Goal: Task Accomplishment & Management: Use online tool/utility

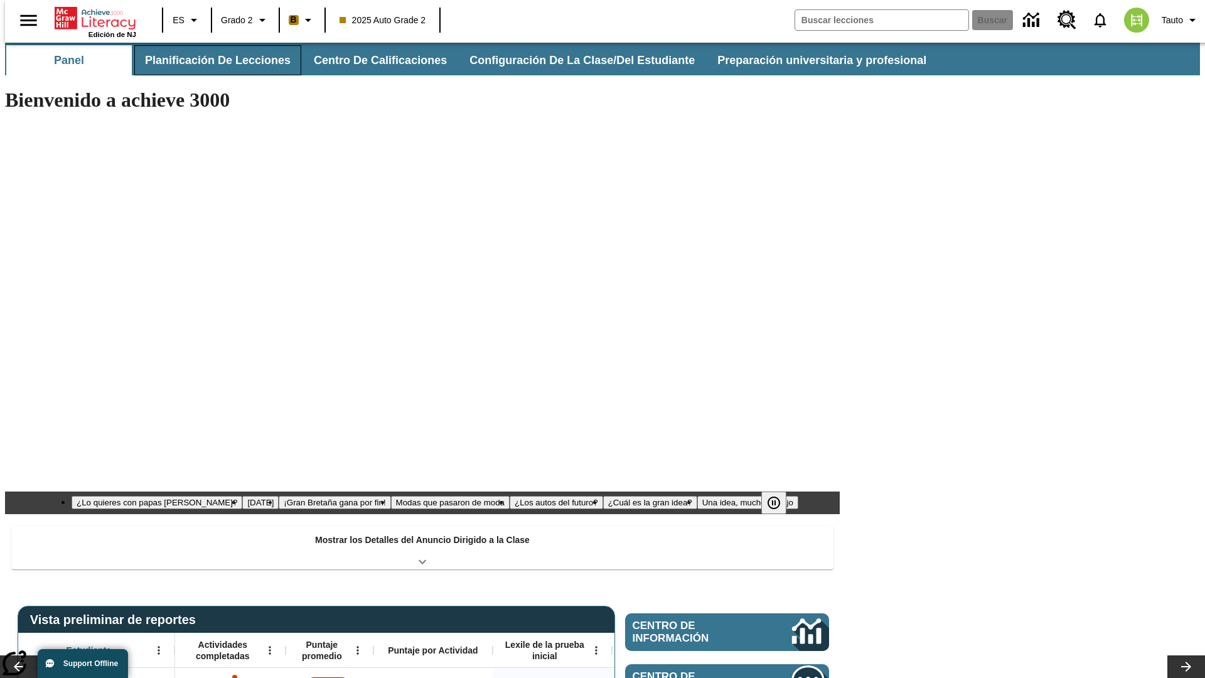
click at [210, 60] on button "Planificación de lecciones" at bounding box center [217, 60] width 167 height 30
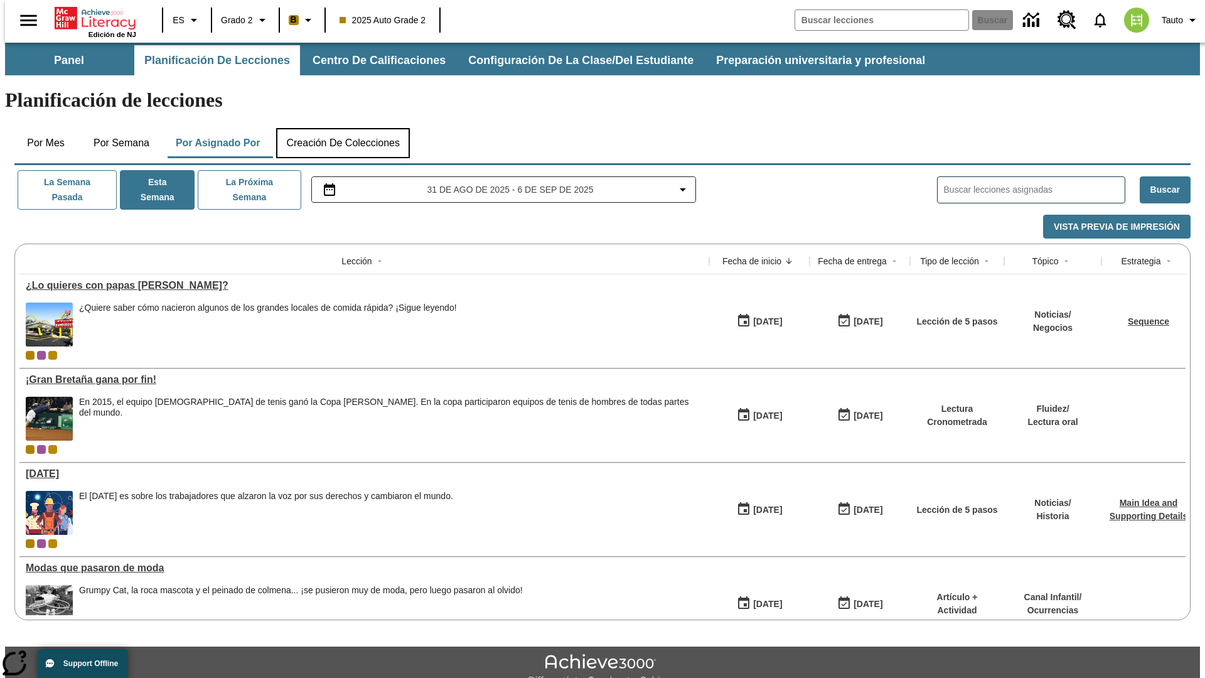
click at [343, 128] on button "Creación de colecciones" at bounding box center [343, 143] width 134 height 30
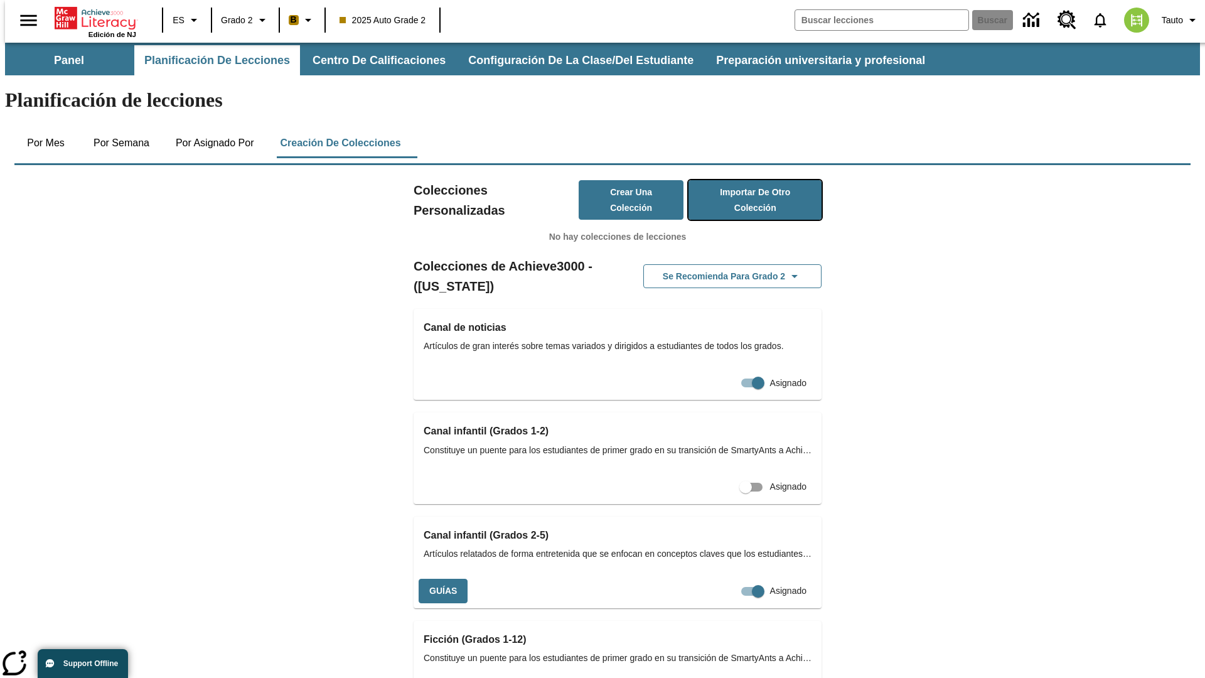
click at [737, 180] on button "Importar de otro Colección" at bounding box center [754, 200] width 133 height 40
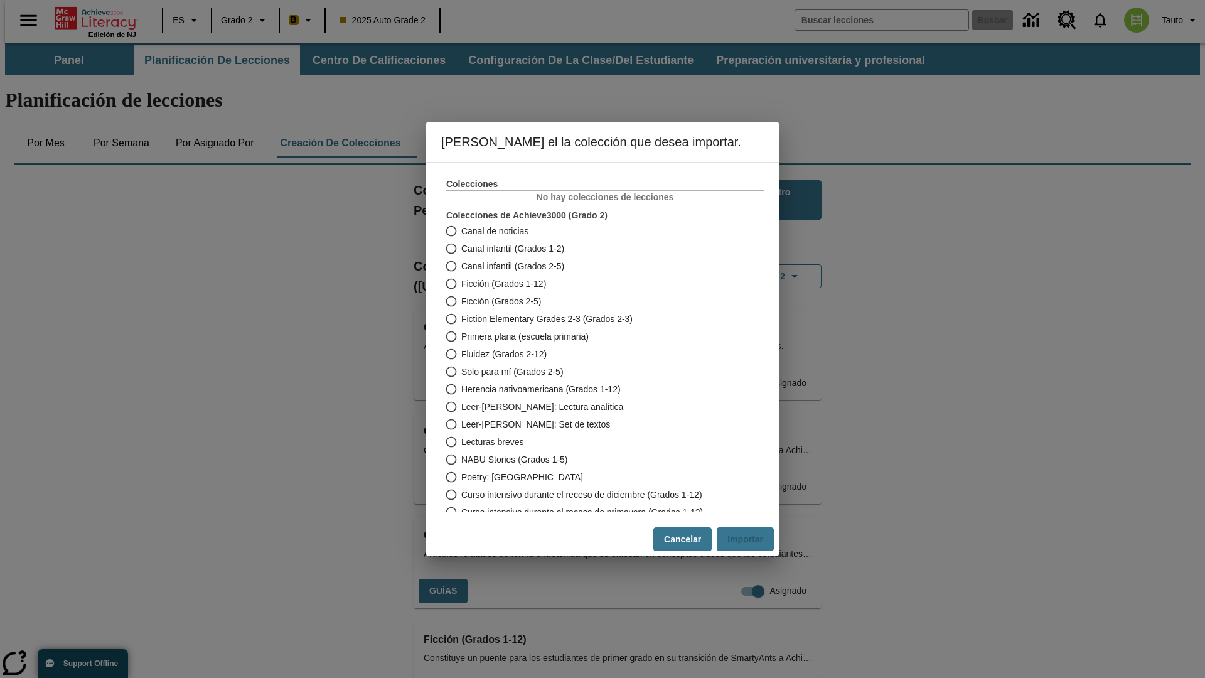
click at [596, 319] on span "Fiction Elementary Grades 2-3 (Grados 2-3)" at bounding box center [546, 318] width 171 height 13
click at [461, 319] on input "Fiction Elementary Grades 2-3 (Grados 2-3)" at bounding box center [450, 319] width 22 height 18
radio input "true"
click at [750, 539] on button "Importar" at bounding box center [744, 539] width 57 height 24
